Goal: Find specific page/section

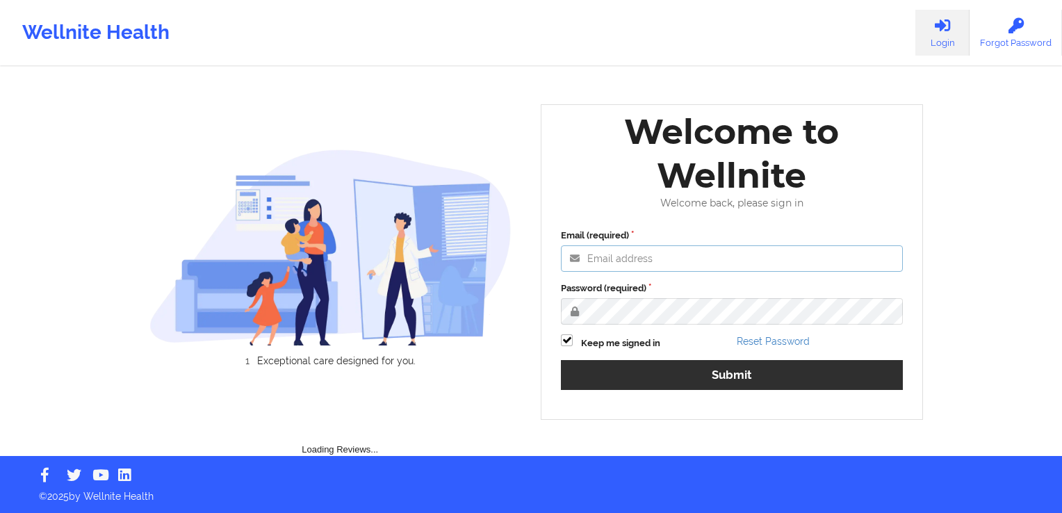
type input "[PERSON_NAME][EMAIL_ADDRESS][DOMAIN_NAME]"
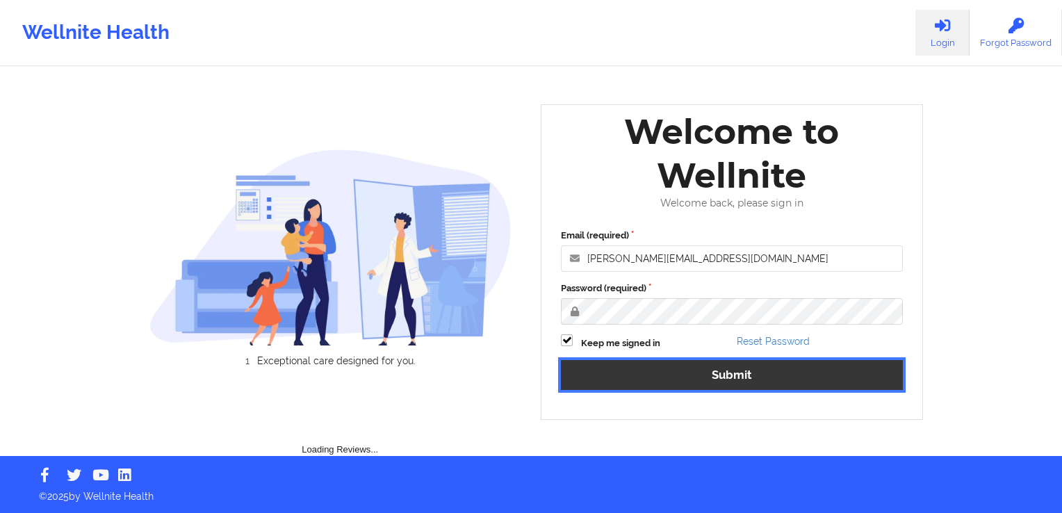
click at [727, 382] on button "Submit" at bounding box center [732, 375] width 342 height 30
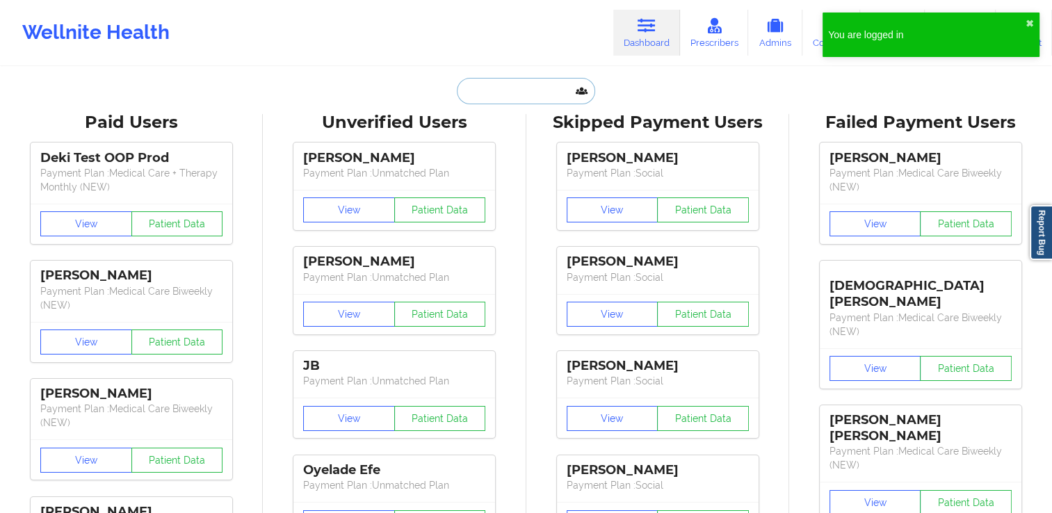
click at [506, 87] on input "text" at bounding box center [526, 91] width 138 height 26
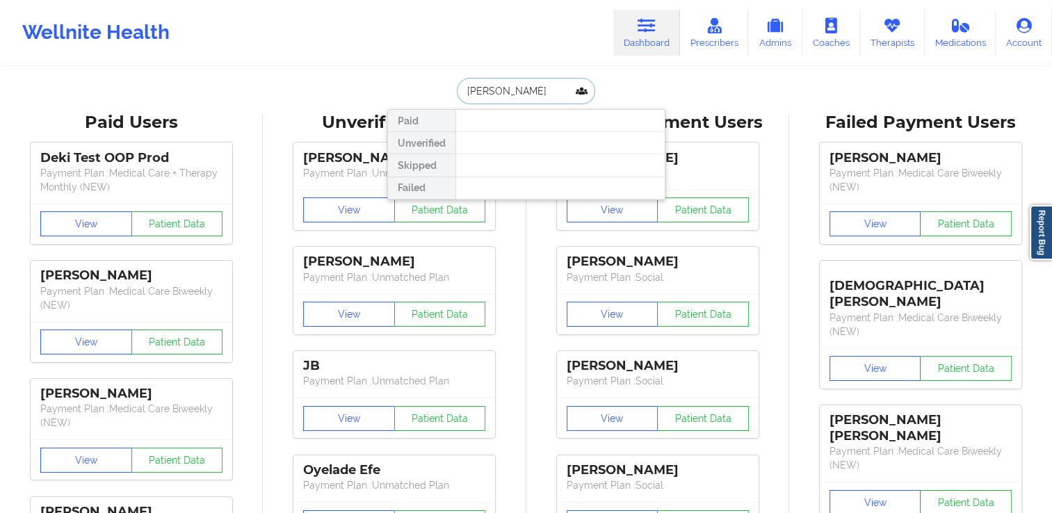
type input "[PERSON_NAME]"
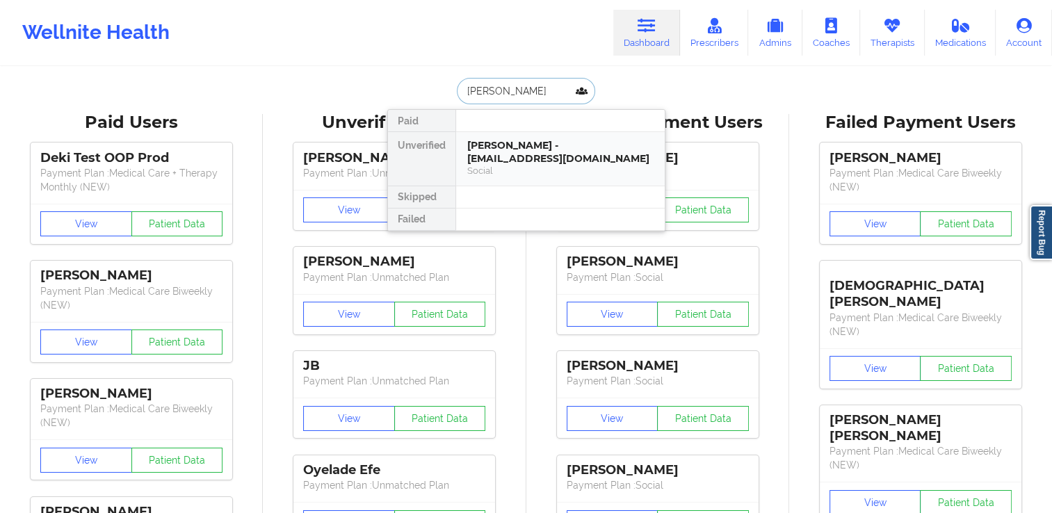
click at [541, 145] on div "[PERSON_NAME] - [EMAIL_ADDRESS][DOMAIN_NAME]" at bounding box center [560, 152] width 186 height 26
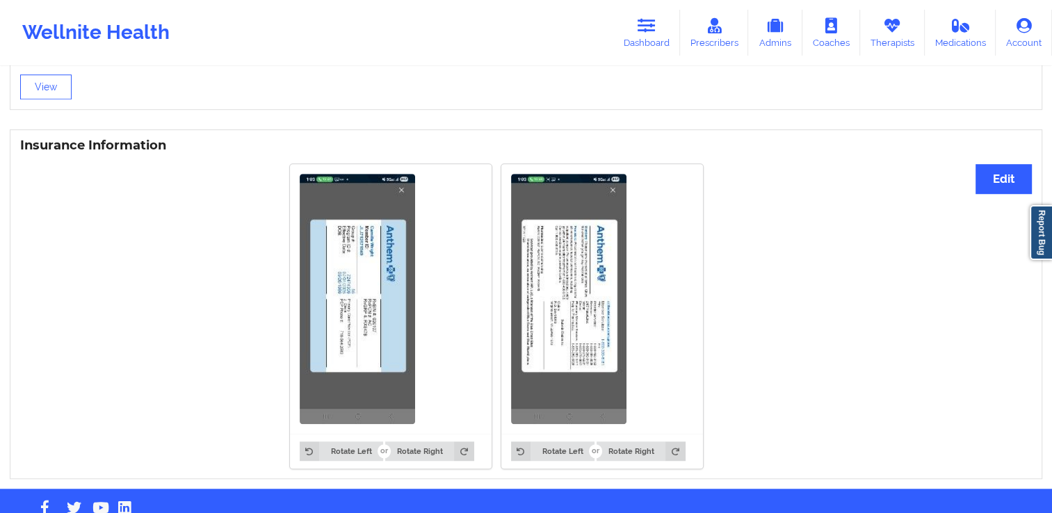
scroll to position [978, 0]
